Goal: Information Seeking & Learning: Learn about a topic

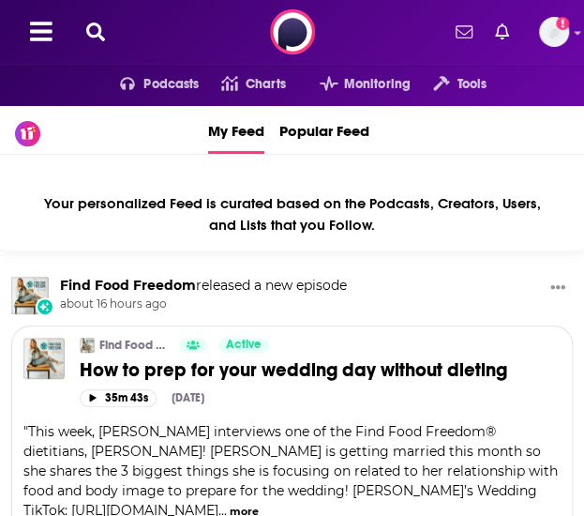
click at [92, 36] on icon at bounding box center [95, 32] width 19 height 19
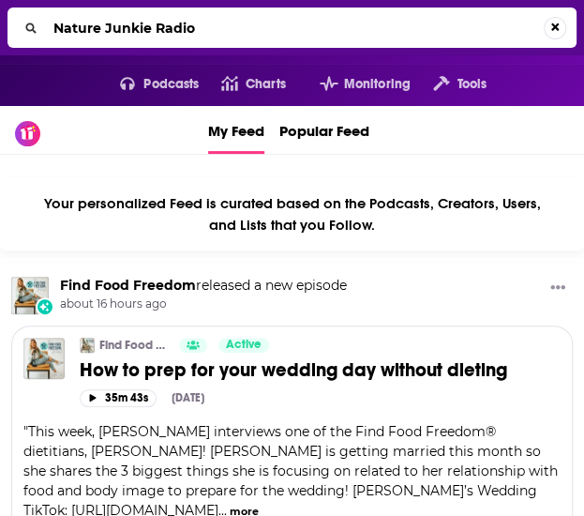
type input "Nature Junkie Radio"
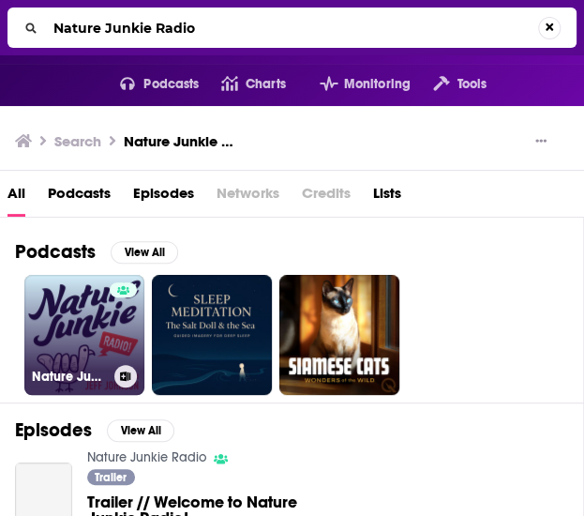
click at [80, 333] on link "Nature Junkie Radio" at bounding box center [84, 335] width 120 height 120
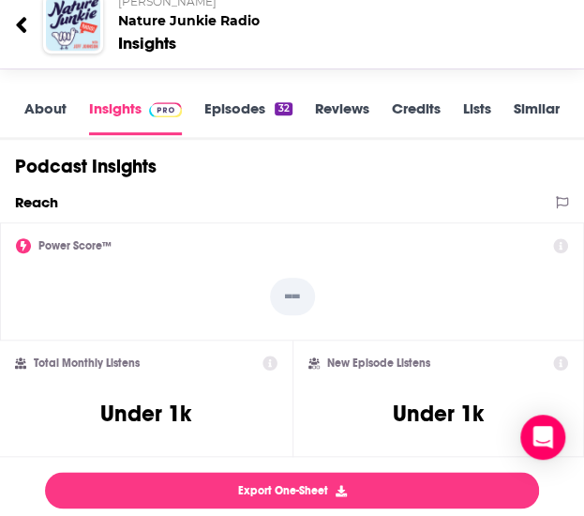
scroll to position [281, 0]
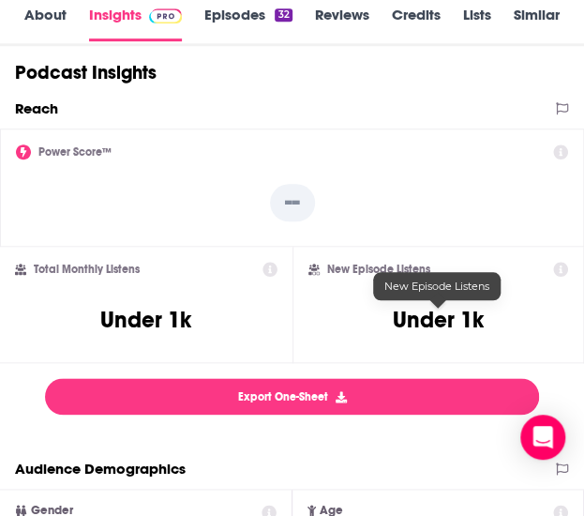
click at [446, 325] on h3 "Under 1k" at bounding box center [438, 320] width 91 height 28
copy h3 "Under 1k"
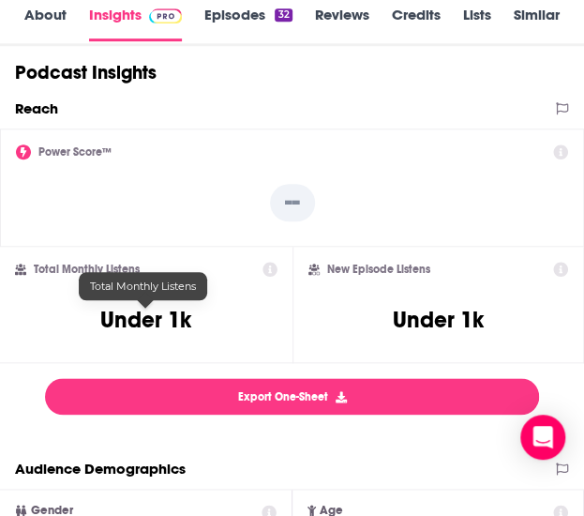
click at [159, 322] on h3 "Under 1k" at bounding box center [145, 320] width 91 height 28
copy div "Under 1k"
